Goal: Task Accomplishment & Management: Manage account settings

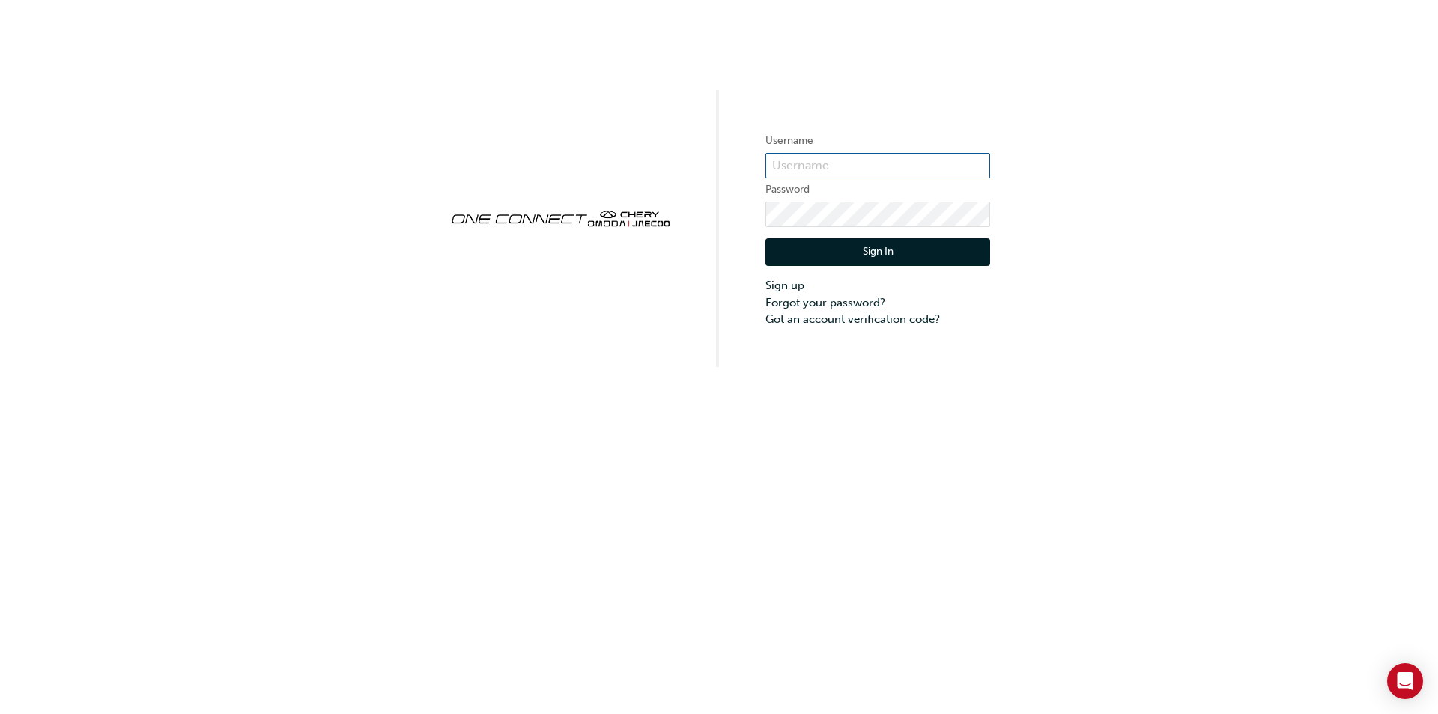
type input "CHAU0518"
click at [848, 252] on button "Sign In" at bounding box center [878, 252] width 225 height 28
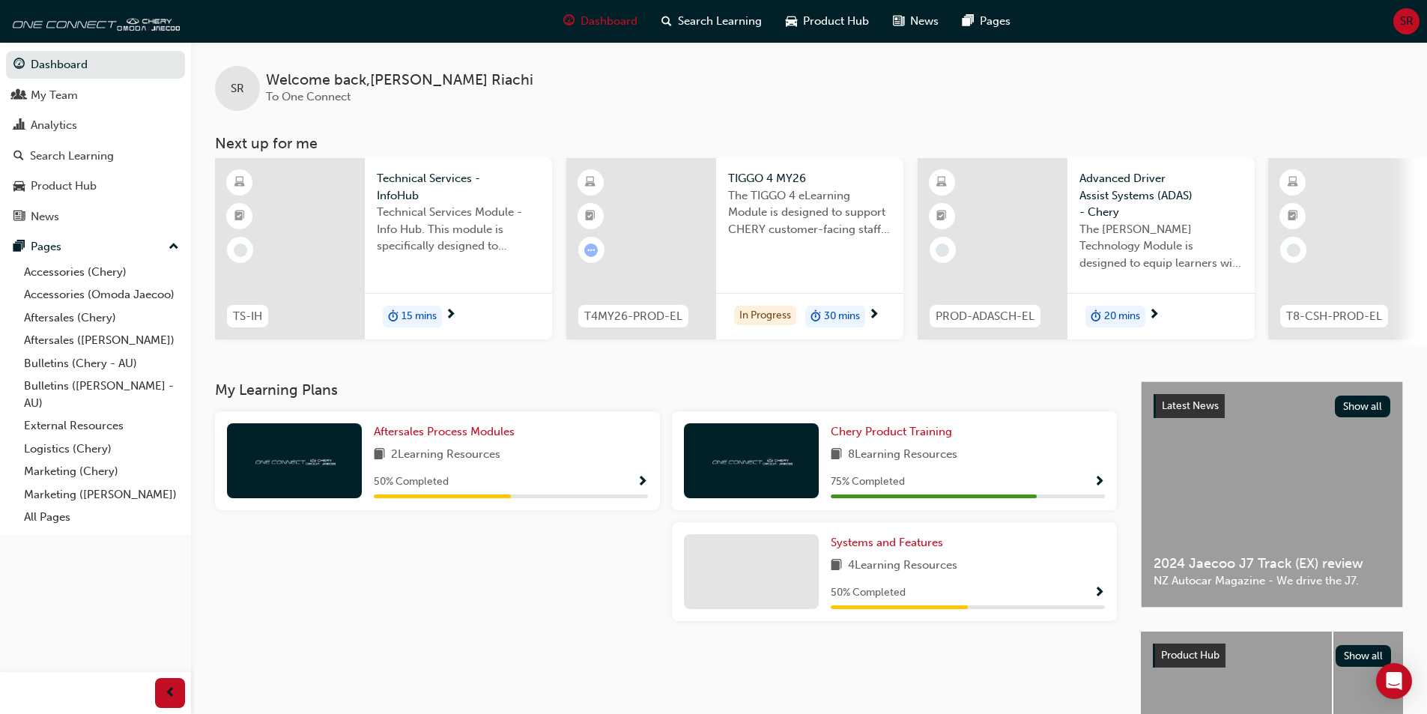
click at [1402, 22] on span "SR" at bounding box center [1406, 21] width 13 height 17
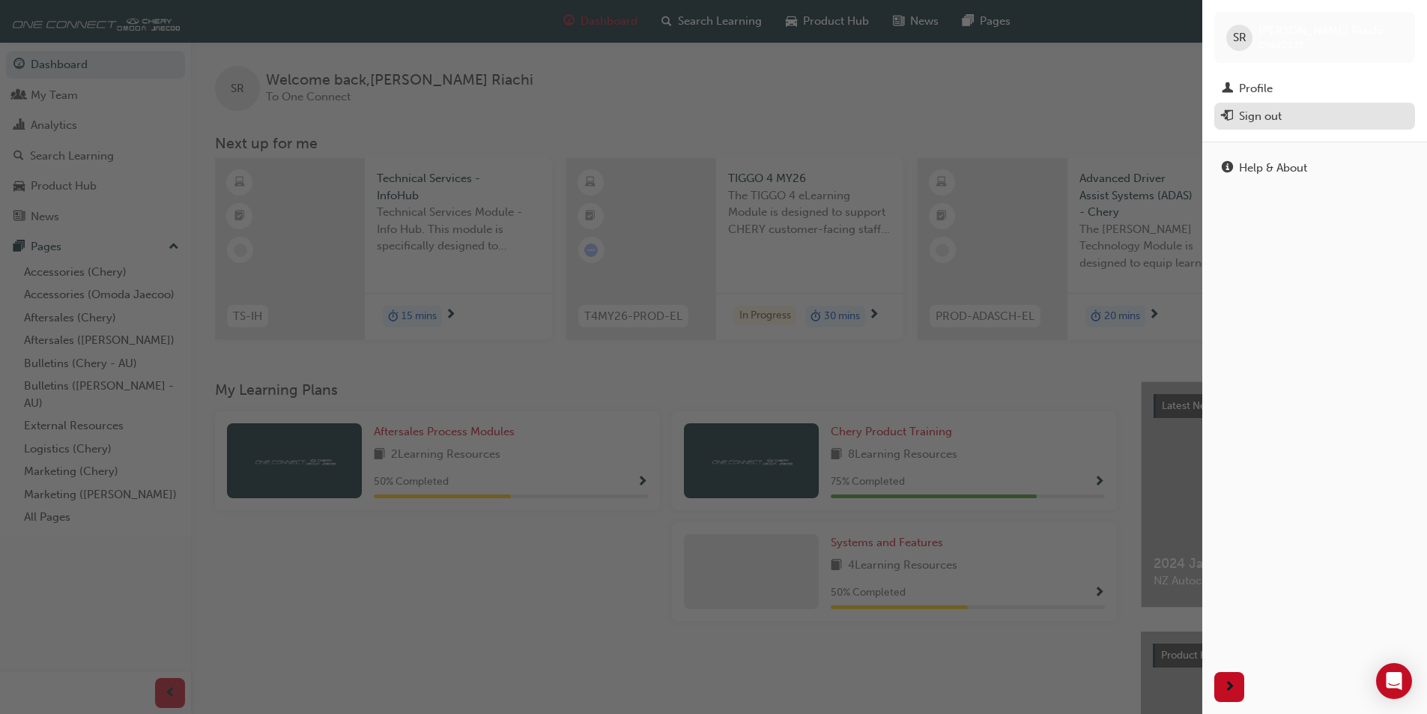
click at [1252, 114] on div "Sign out" at bounding box center [1260, 116] width 43 height 17
